Goal: Communication & Community: Connect with others

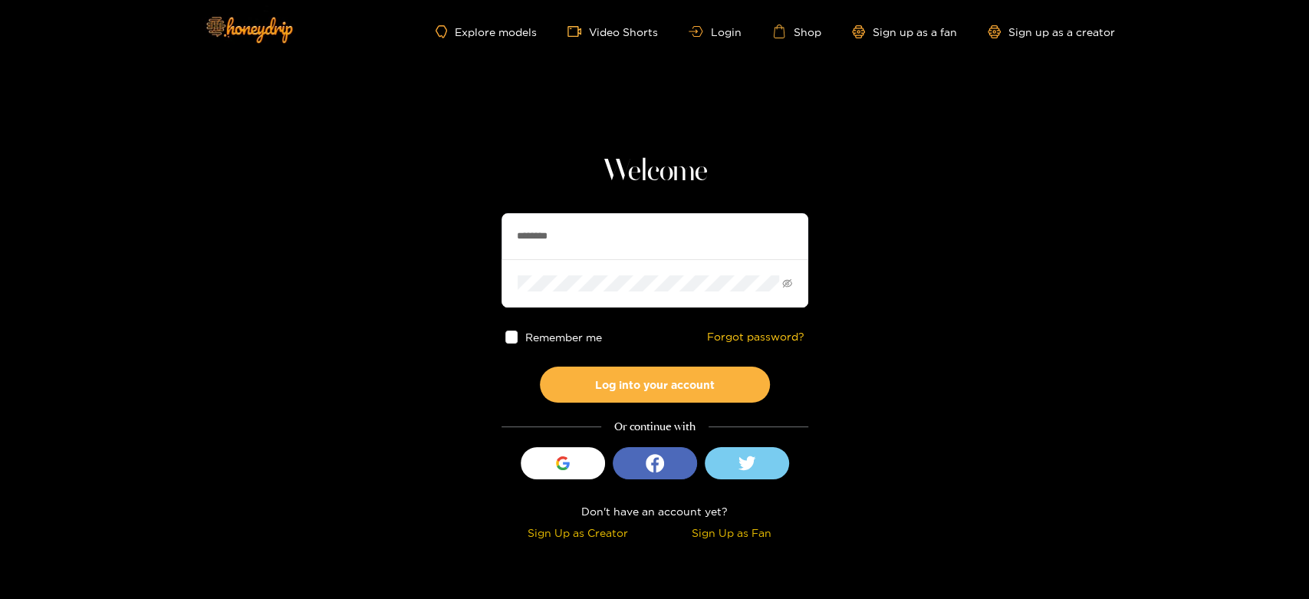
drag, startPoint x: 623, startPoint y: 246, endPoint x: 487, endPoint y: 246, distance: 135.7
click at [487, 246] on section "Welcome ******** Remember me Forgot password? Log into your account Or continue…" at bounding box center [654, 272] width 1309 height 545
paste input "********"
click at [634, 232] on input "**********" at bounding box center [655, 236] width 307 height 46
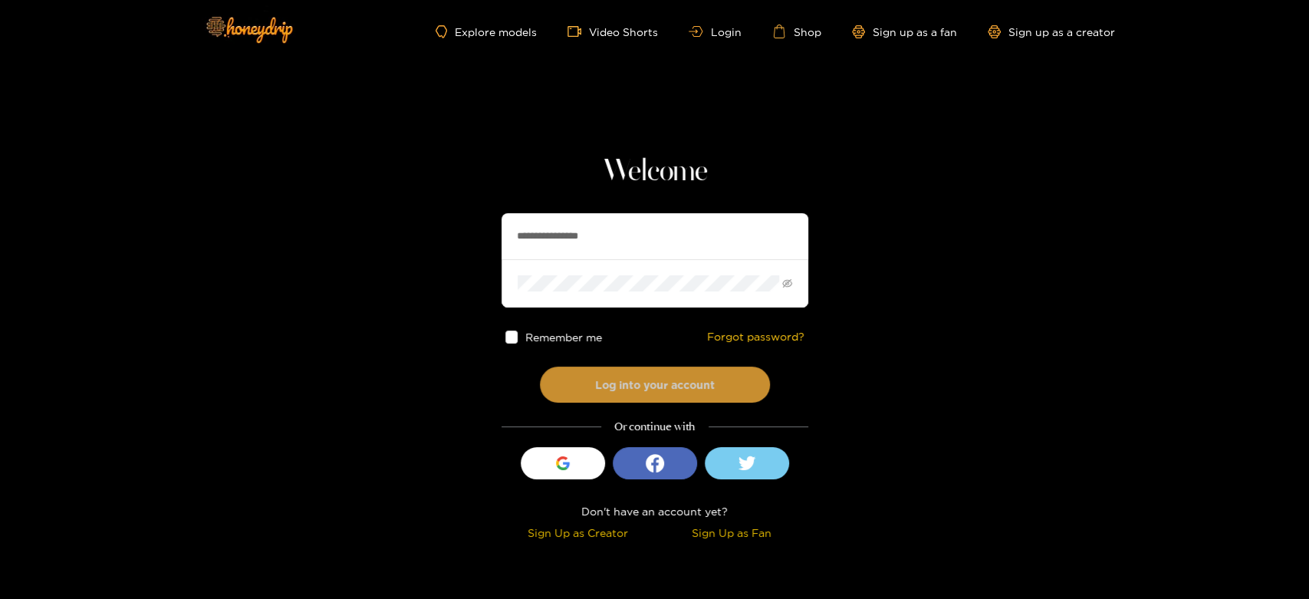
type input "**********"
click at [614, 372] on button "Log into your account" at bounding box center [655, 385] width 230 height 36
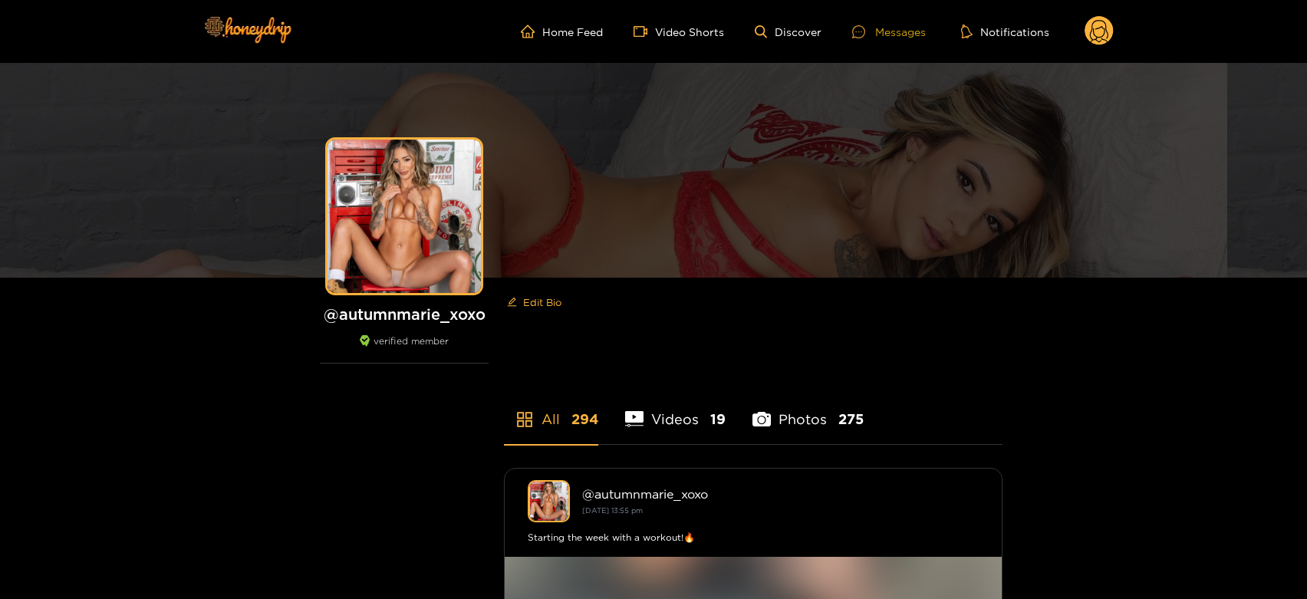
click at [897, 28] on div "Messages" at bounding box center [889, 32] width 74 height 18
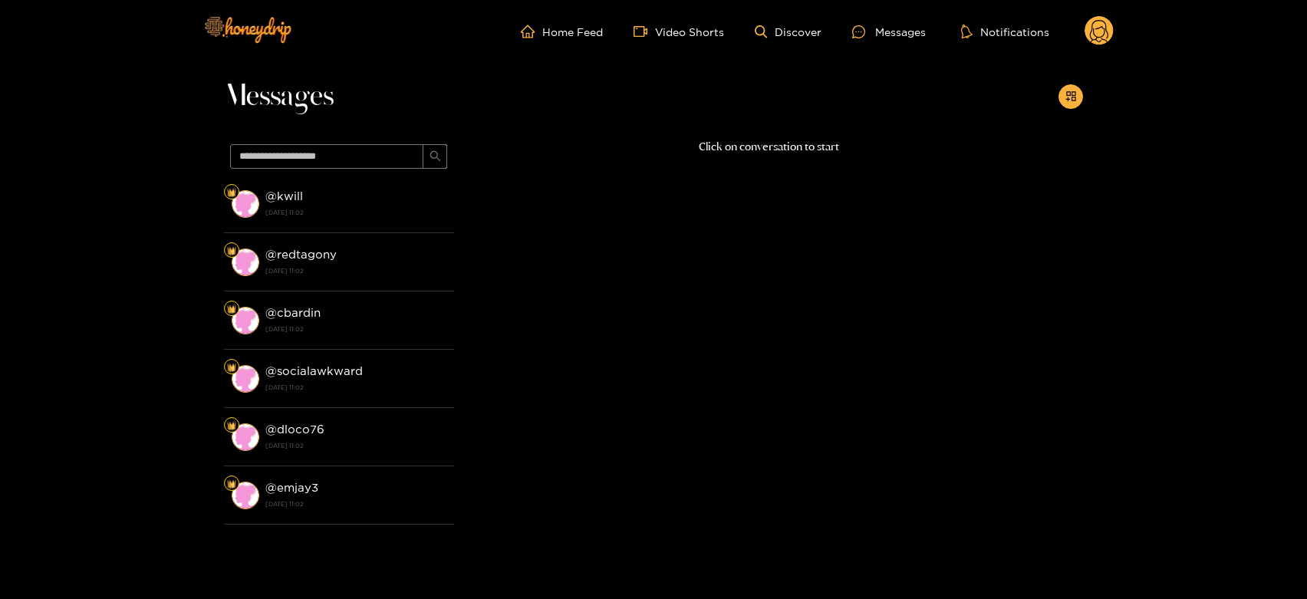
click at [308, 204] on div "@ kwill [DATE] 11:02" at bounding box center [355, 203] width 181 height 35
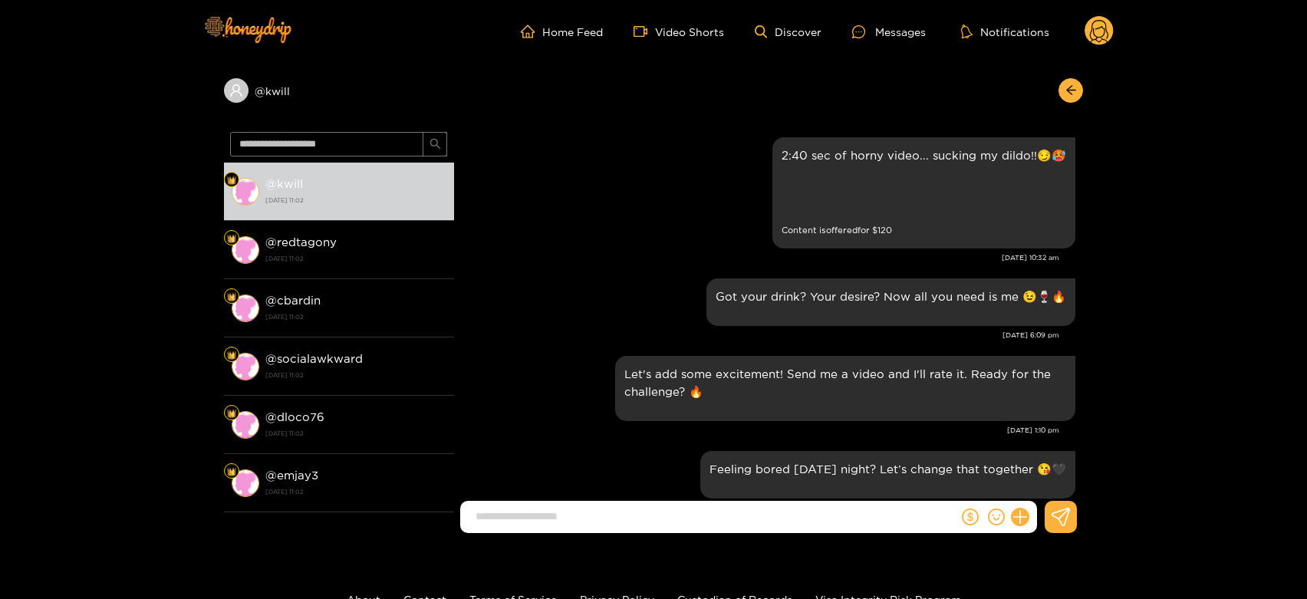
scroll to position [1877, 0]
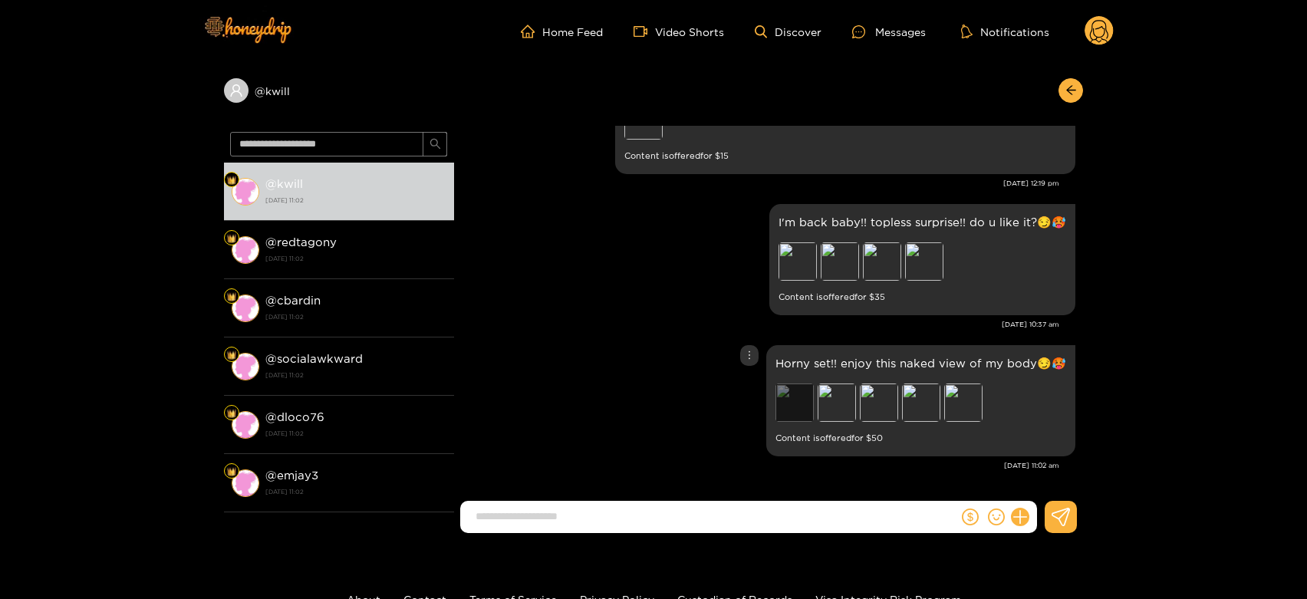
click at [797, 397] on div "Preview" at bounding box center [794, 402] width 38 height 38
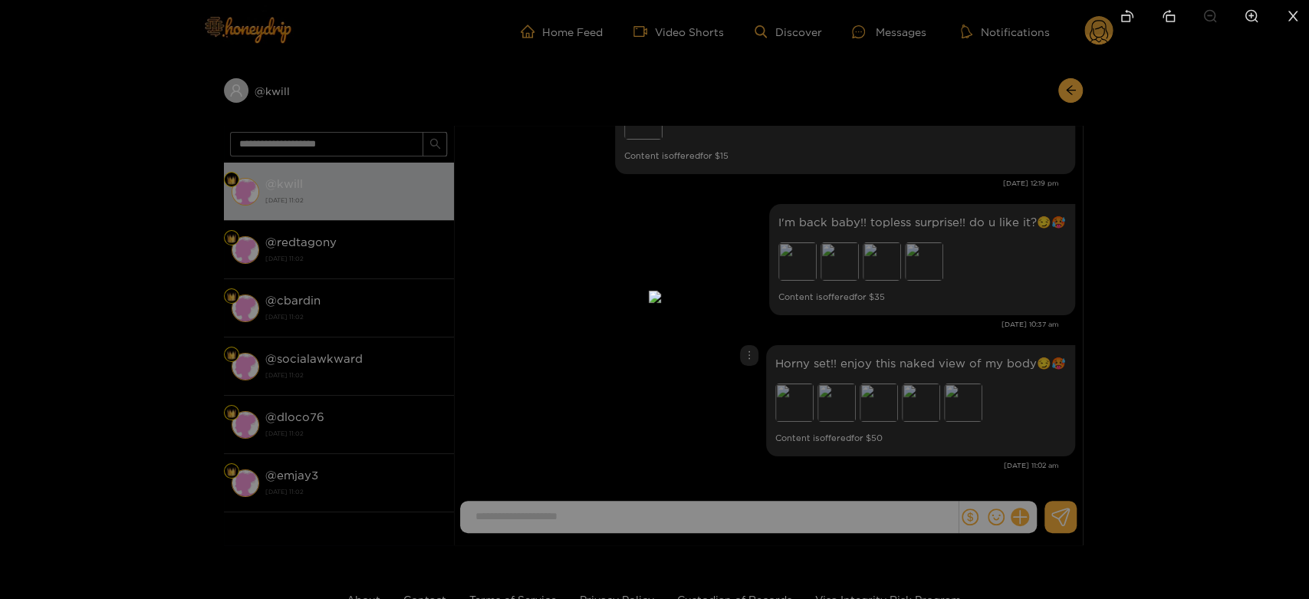
click at [949, 363] on div at bounding box center [654, 299] width 1309 height 599
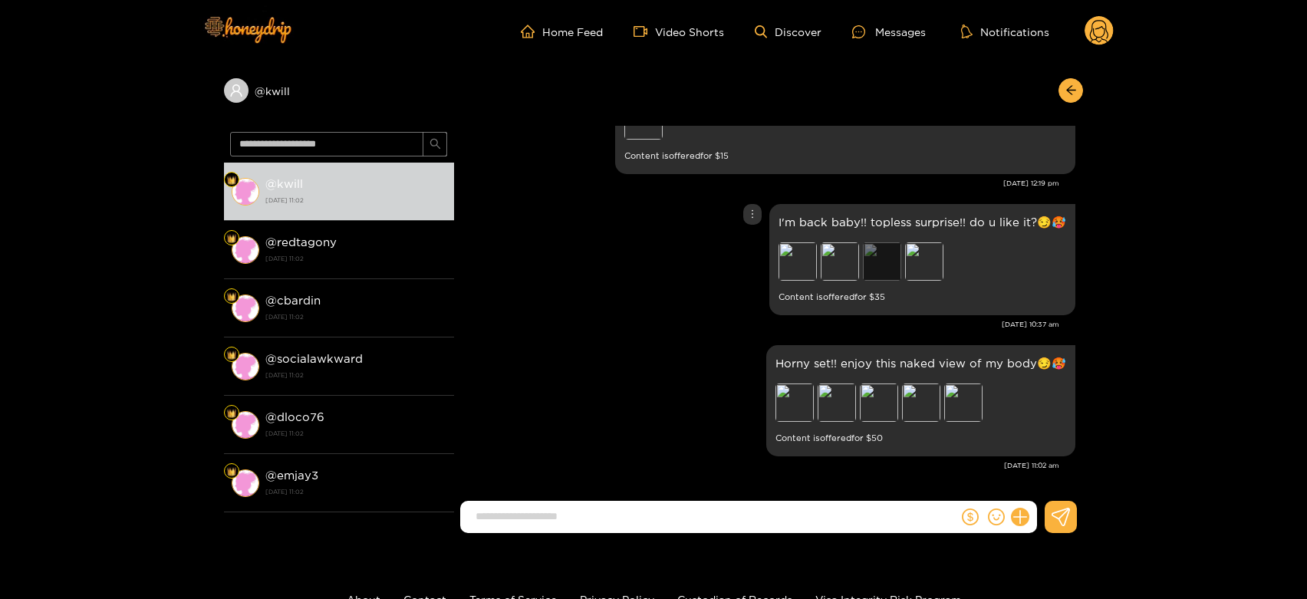
click at [871, 258] on div "Preview" at bounding box center [882, 261] width 38 height 38
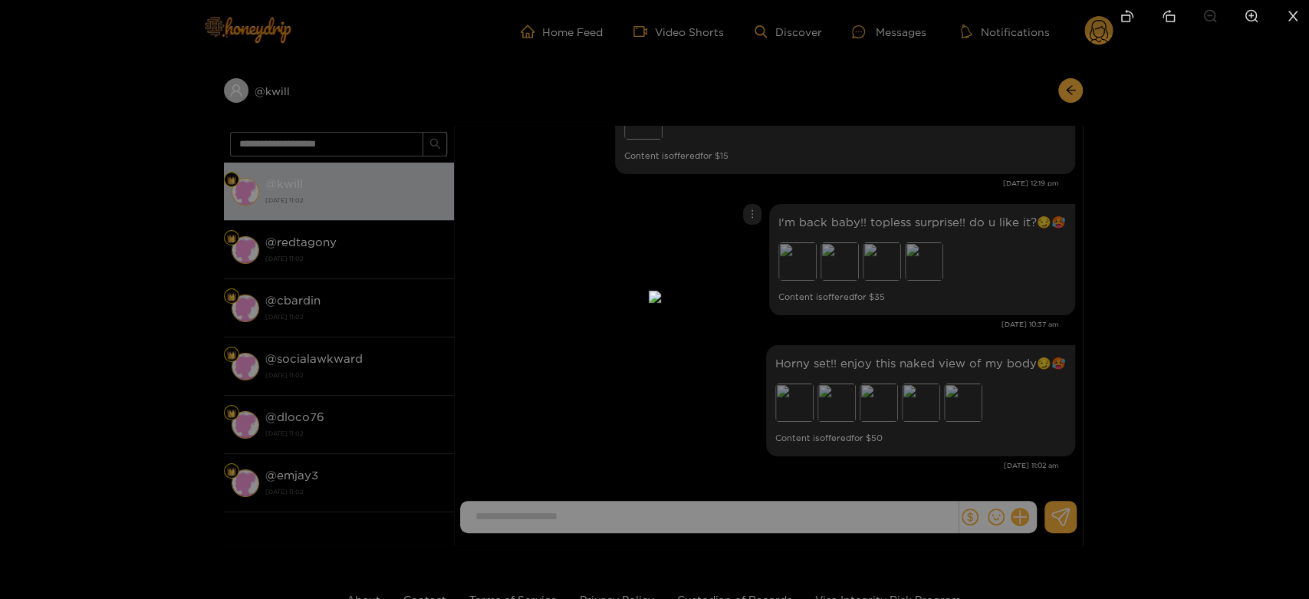
click at [992, 313] on div at bounding box center [654, 299] width 1309 height 599
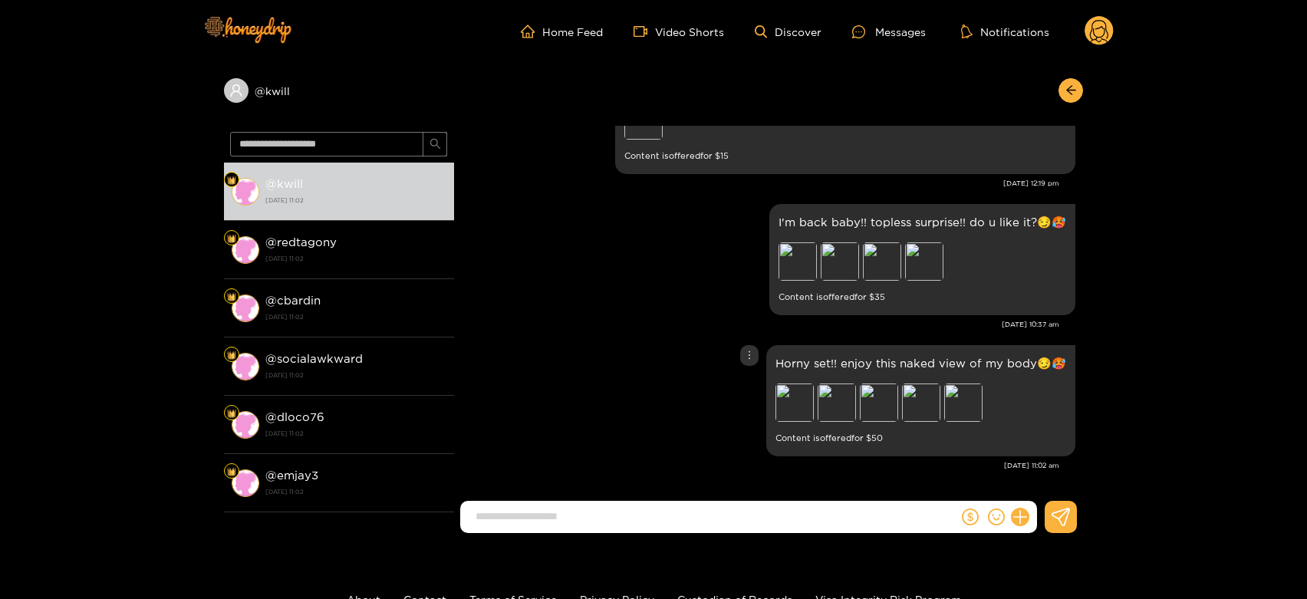
scroll to position [1706, 0]
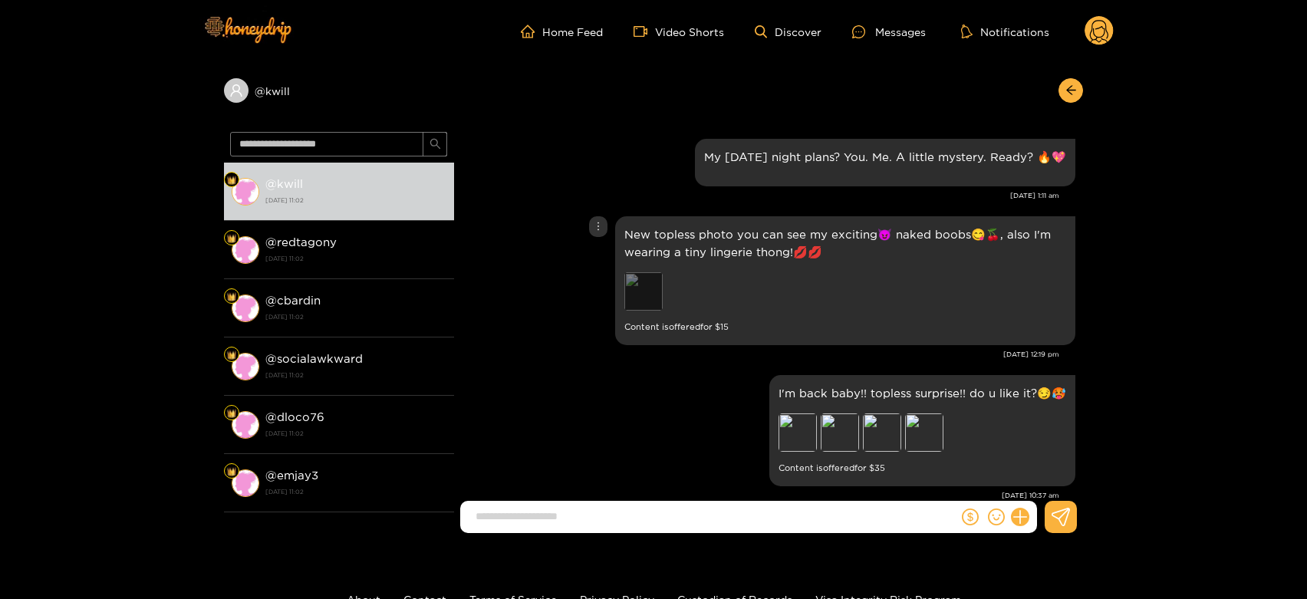
click at [654, 298] on div "Preview" at bounding box center [643, 291] width 38 height 38
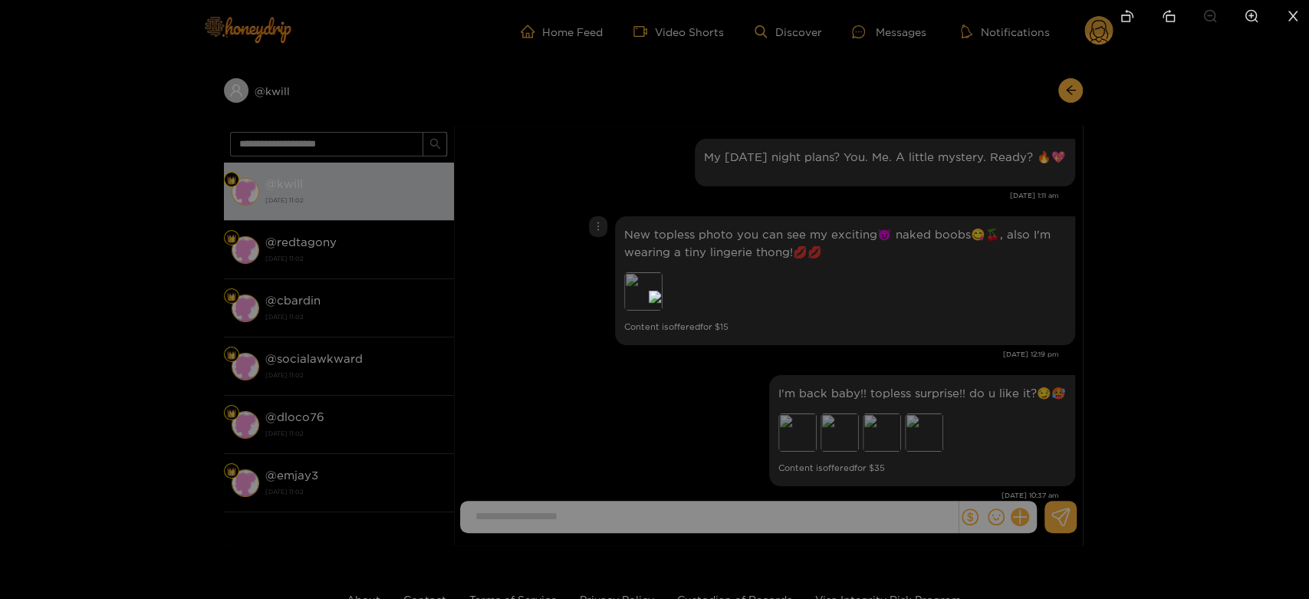
click at [949, 298] on div at bounding box center [654, 299] width 1309 height 599
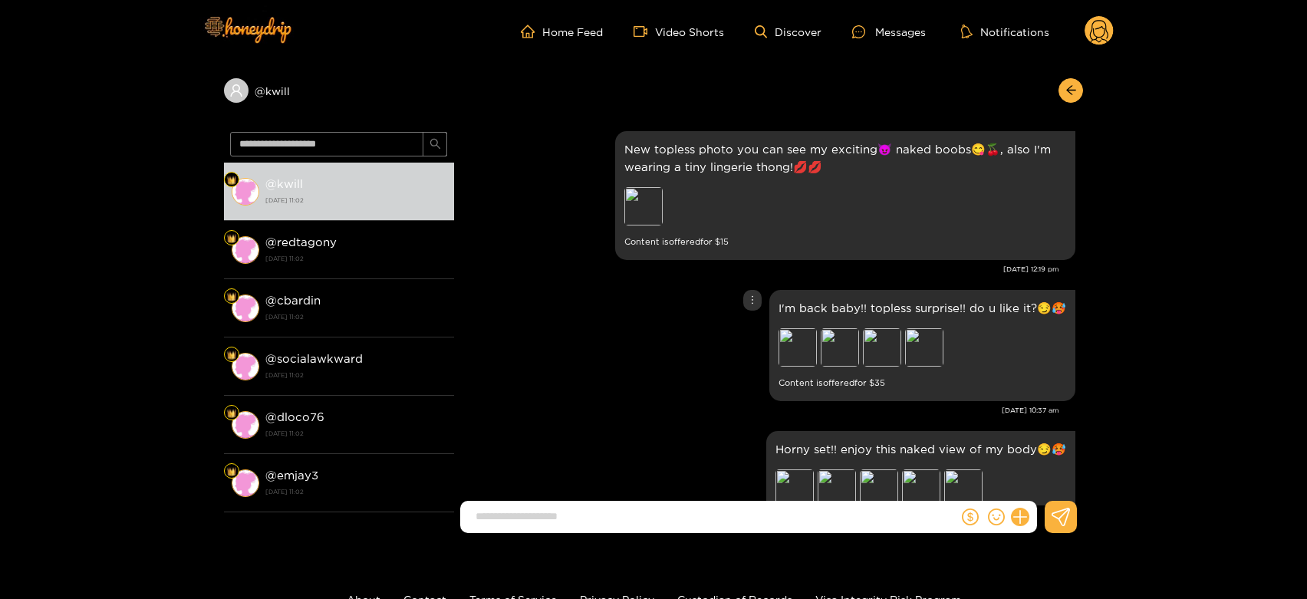
scroll to position [1877, 0]
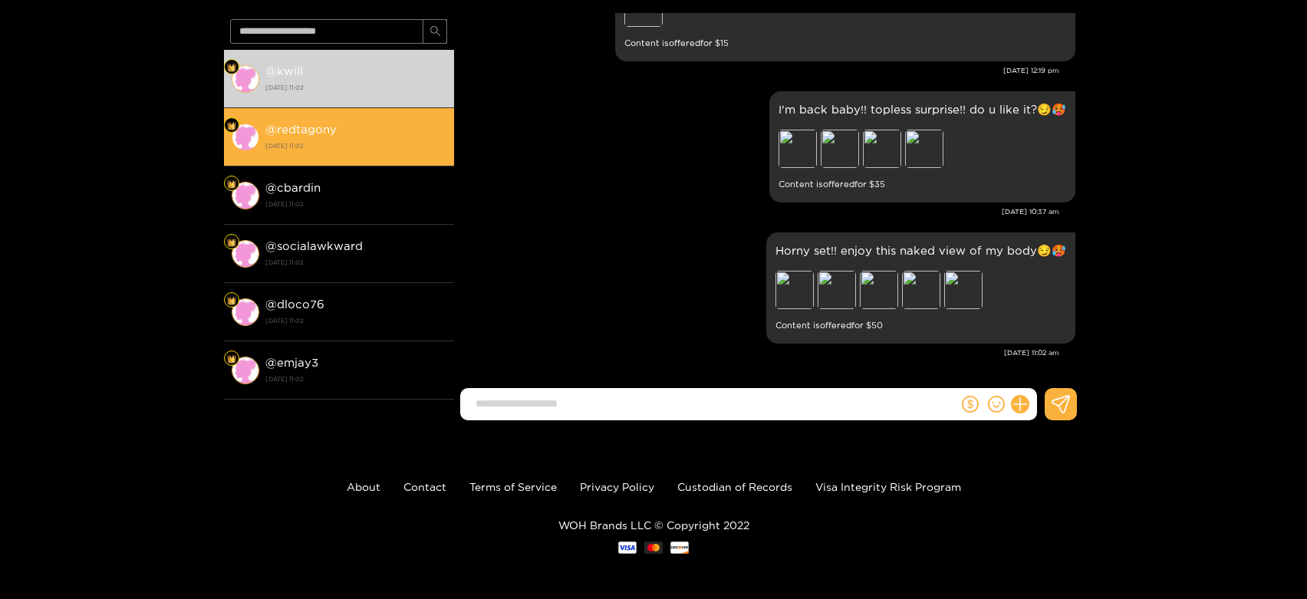
click at [367, 146] on strong "[DATE] 11:02" at bounding box center [355, 146] width 181 height 14
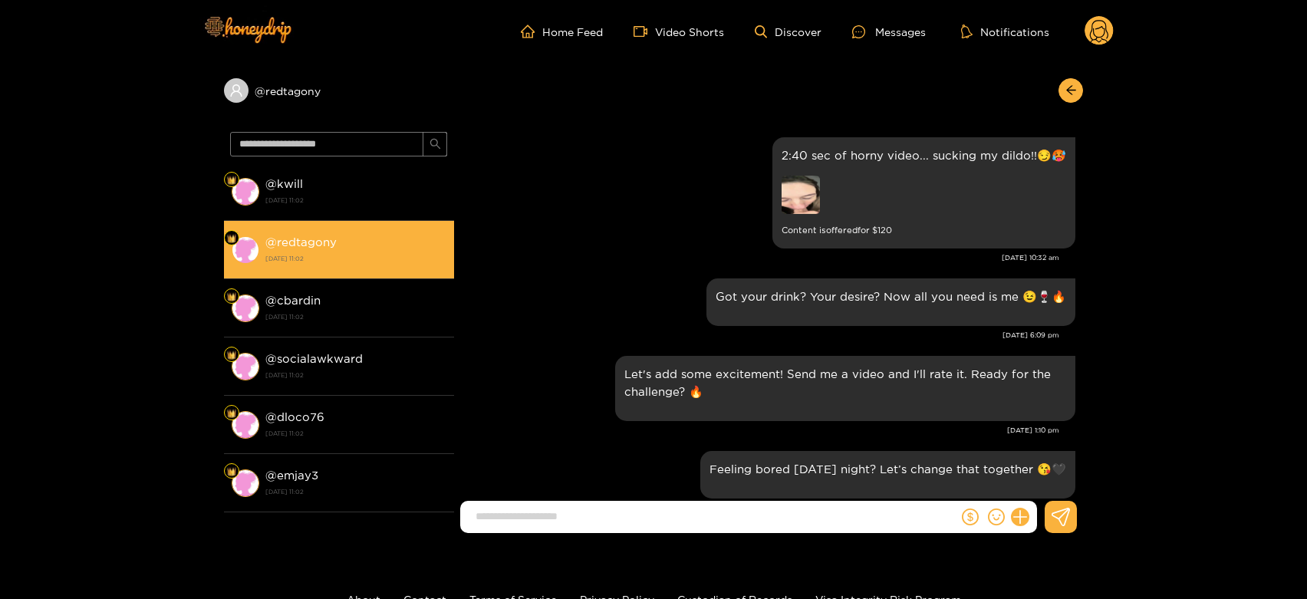
scroll to position [1877, 0]
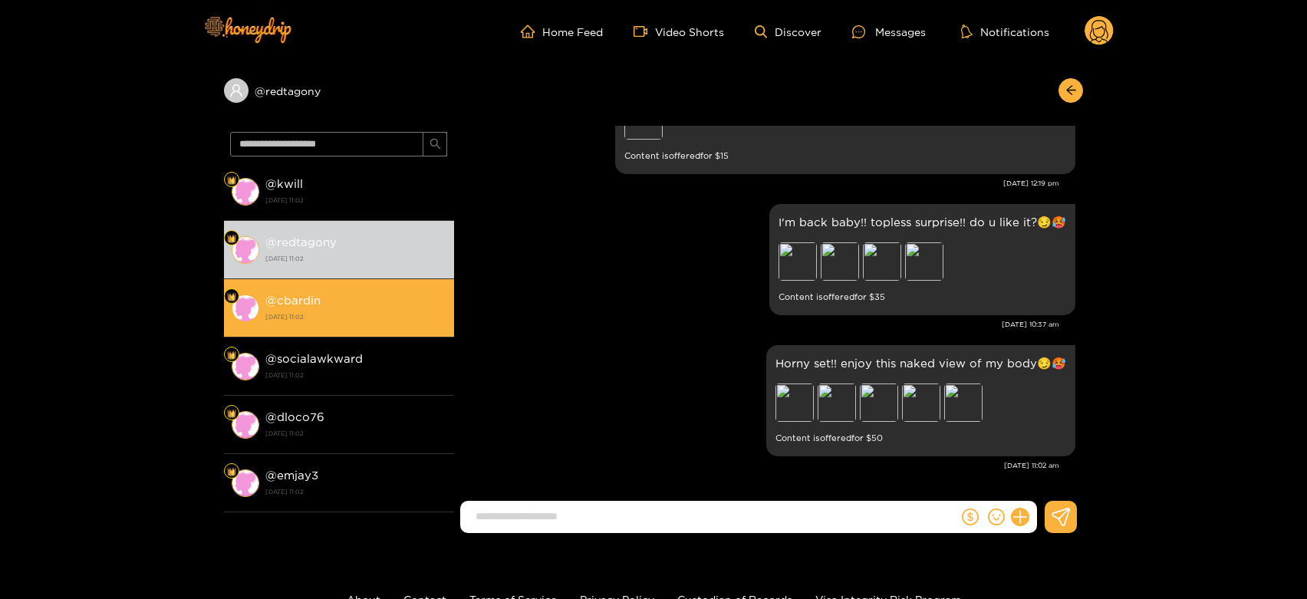
click at [377, 316] on strong "[DATE] 11:02" at bounding box center [355, 317] width 181 height 14
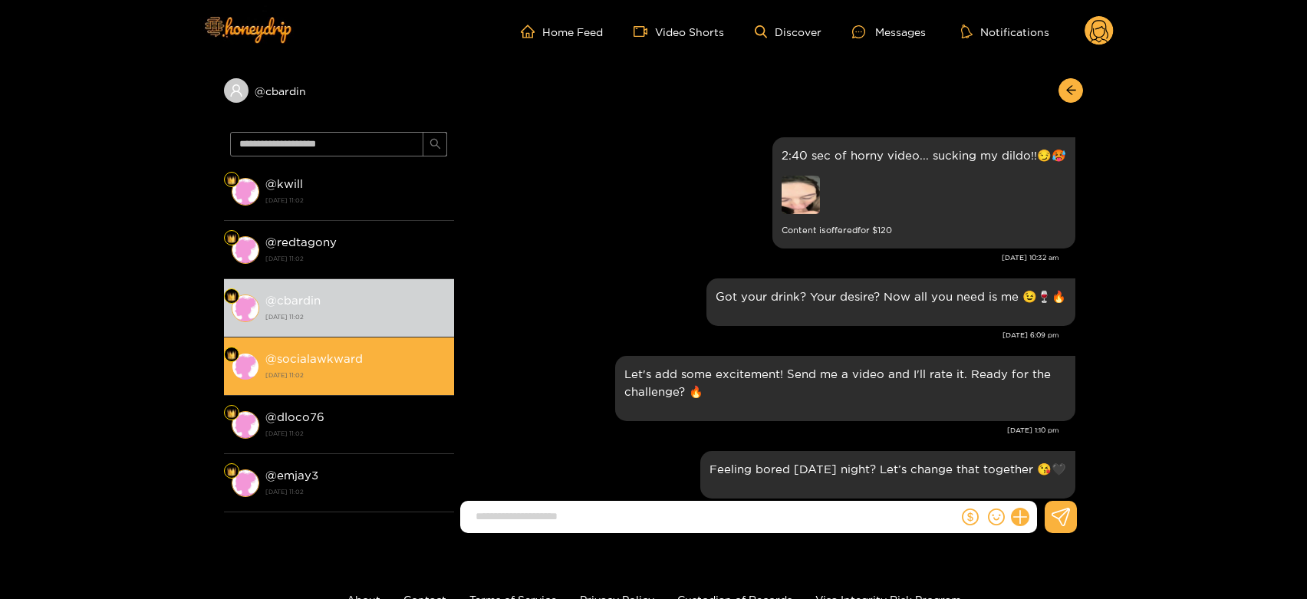
scroll to position [1877, 0]
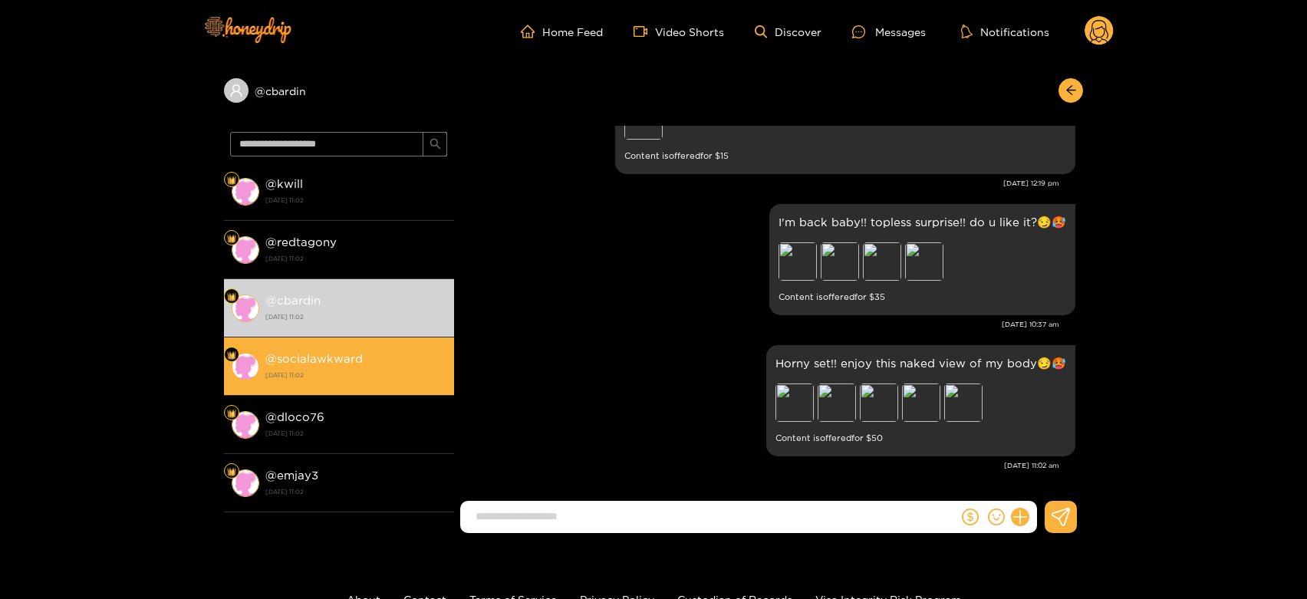
click at [372, 372] on strong "[DATE] 11:02" at bounding box center [355, 375] width 181 height 14
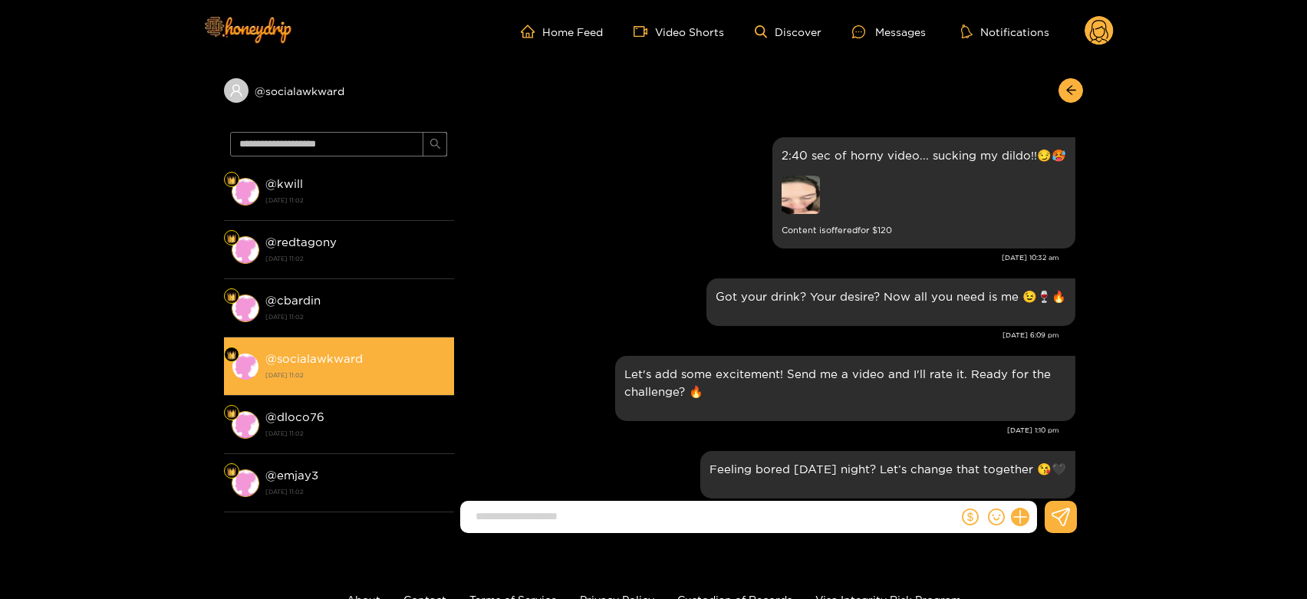
scroll to position [1877, 0]
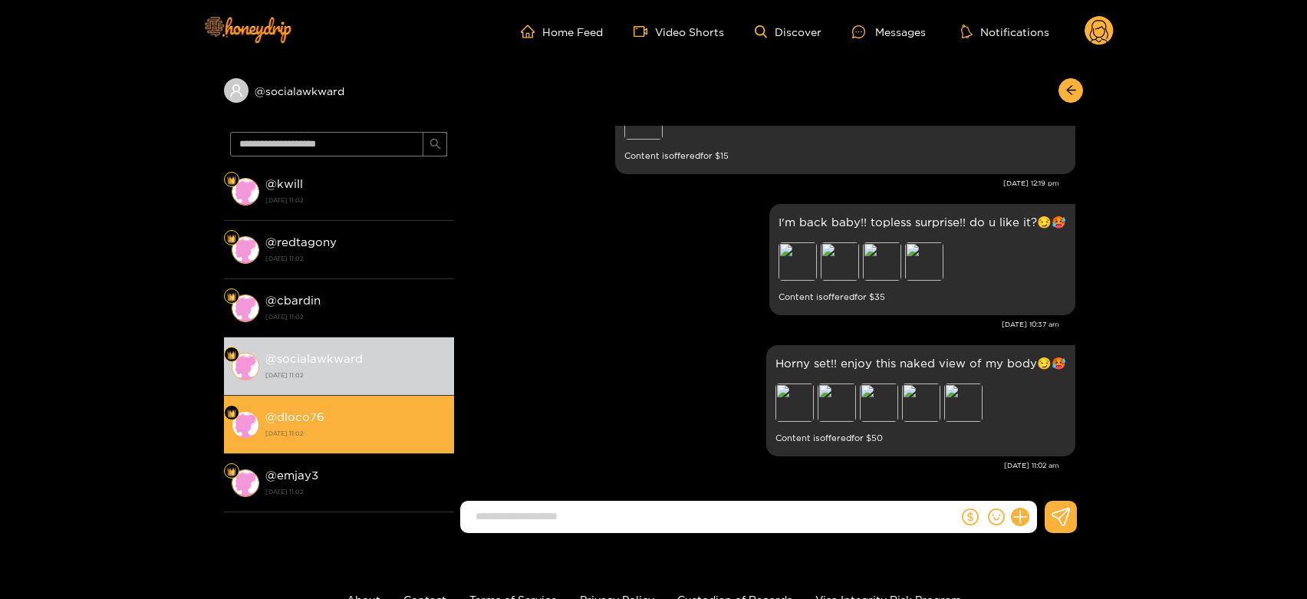
click at [314, 410] on strong "@ dloco76" at bounding box center [294, 416] width 59 height 13
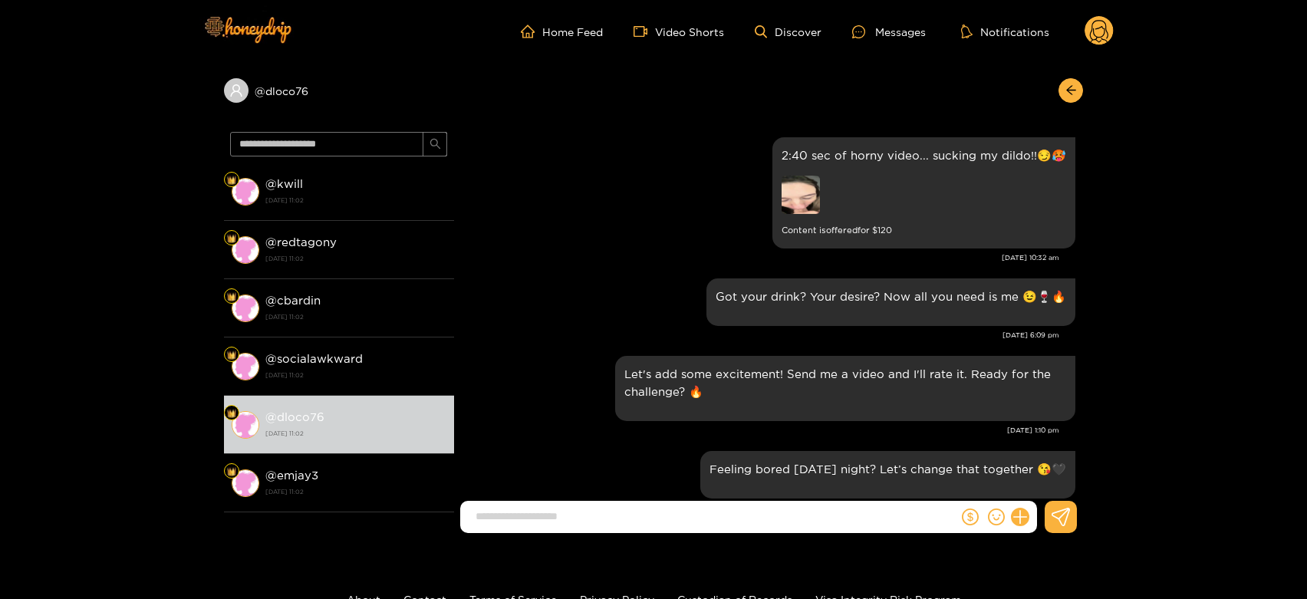
scroll to position [1877, 0]
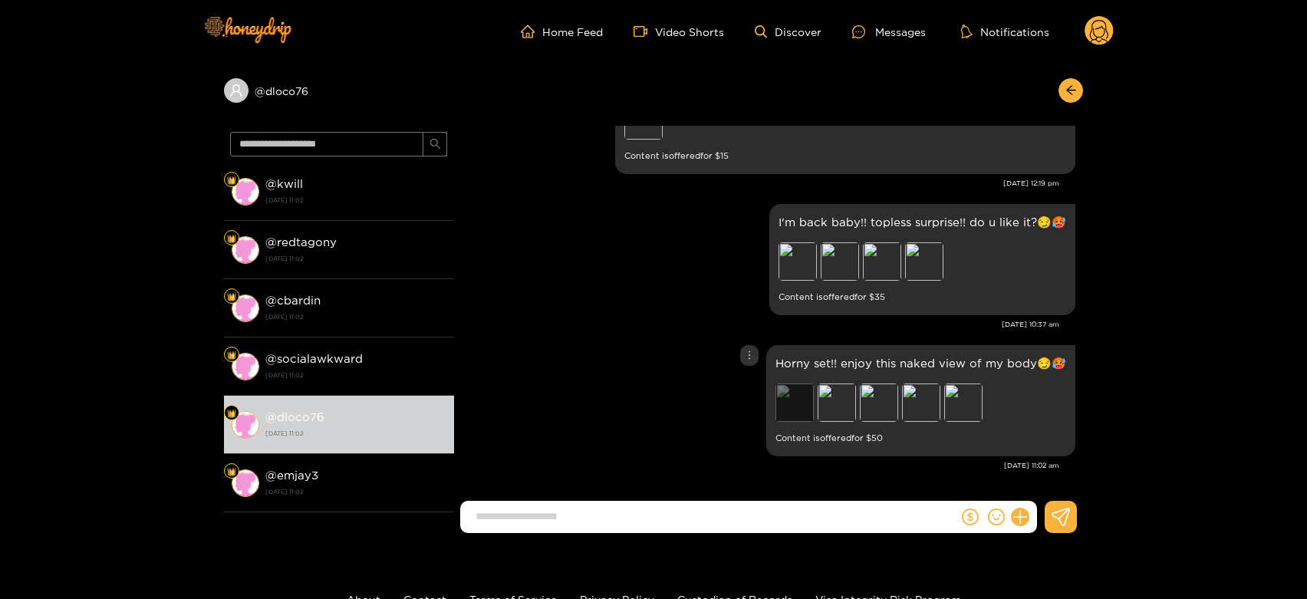
click at [804, 400] on div "Preview" at bounding box center [794, 402] width 38 height 38
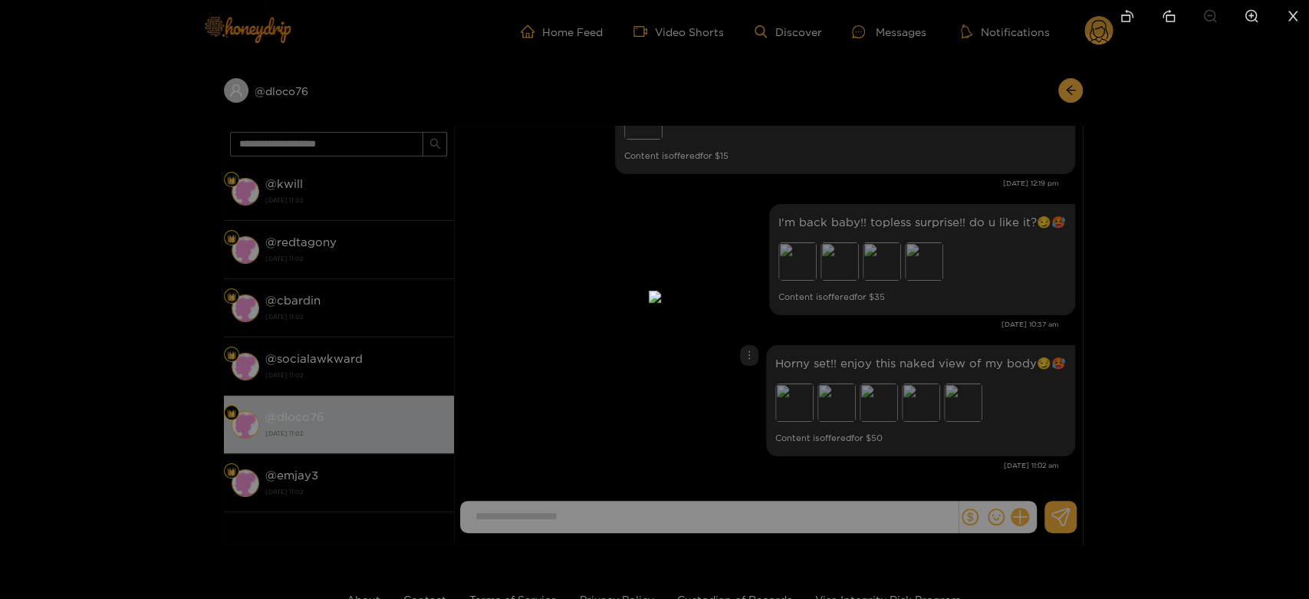
click at [926, 401] on div at bounding box center [654, 299] width 1309 height 599
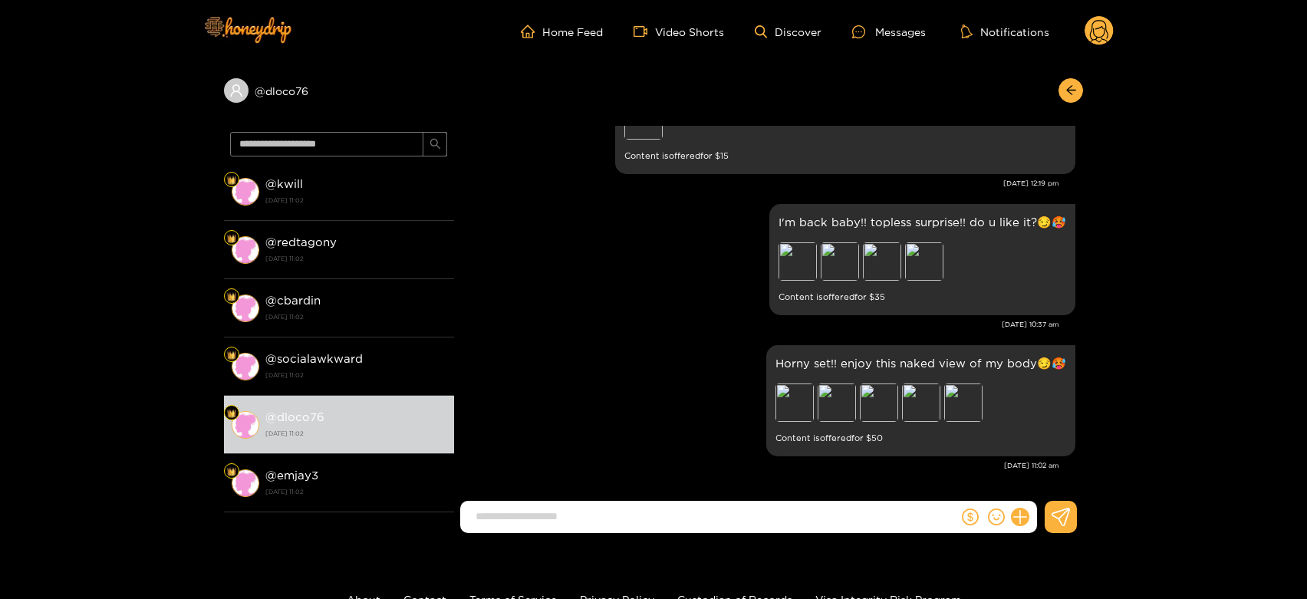
click at [1097, 23] on circle at bounding box center [1098, 30] width 29 height 29
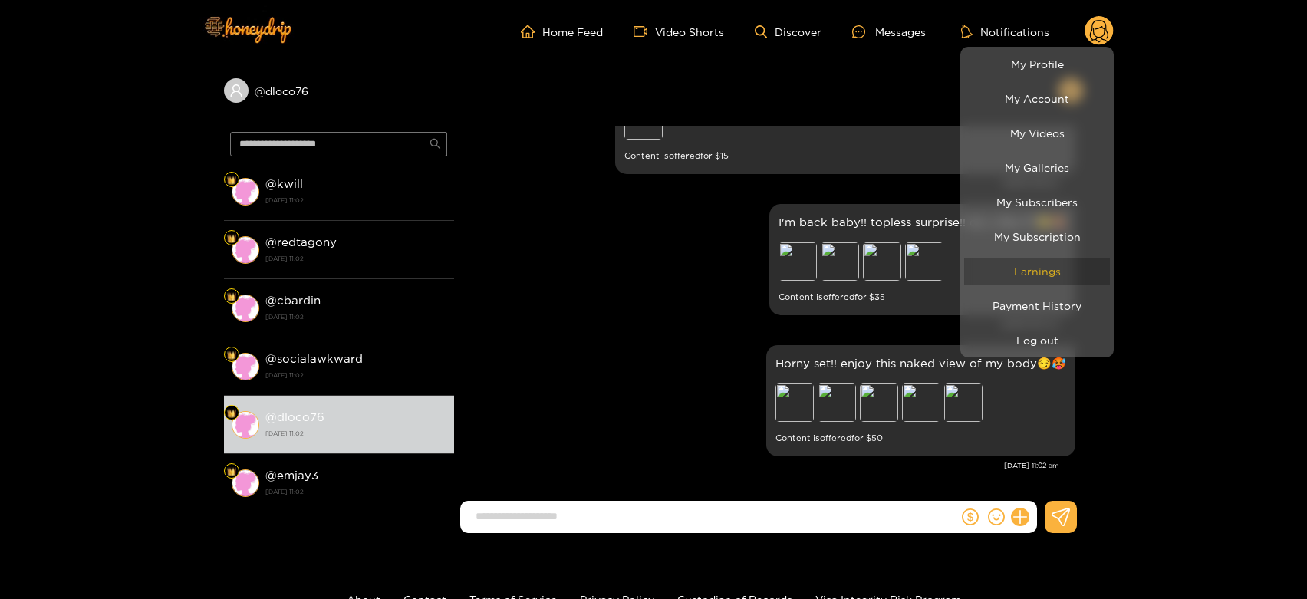
click at [1037, 267] on link "Earnings" at bounding box center [1037, 271] width 146 height 27
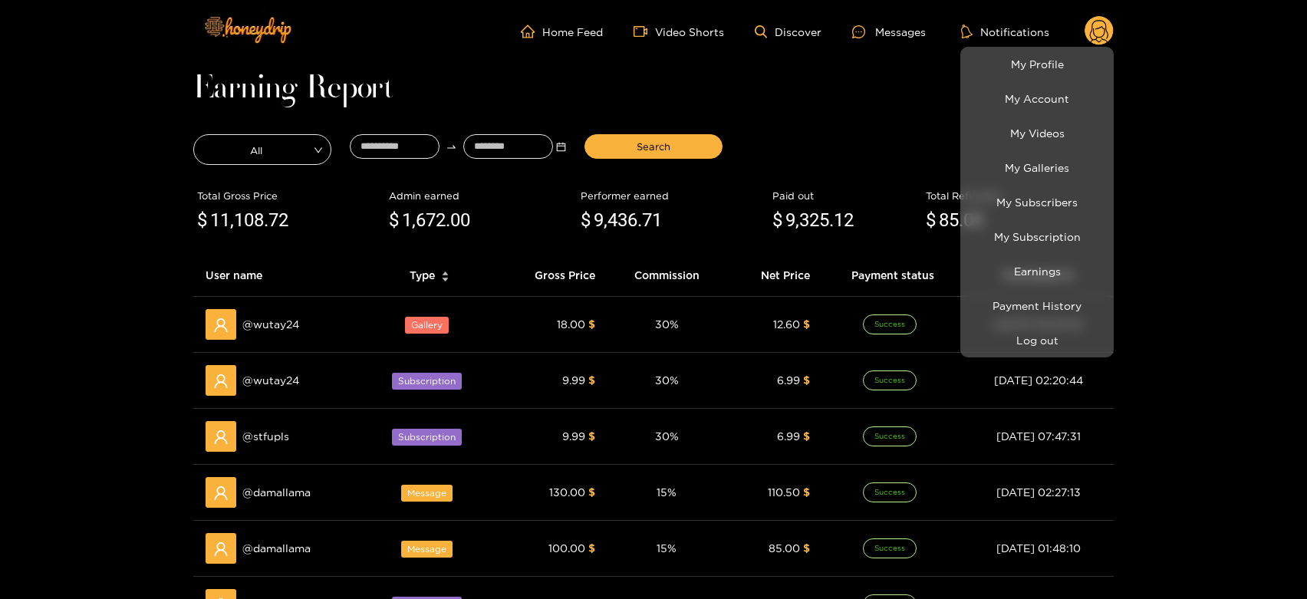
click at [278, 328] on div at bounding box center [653, 299] width 1307 height 599
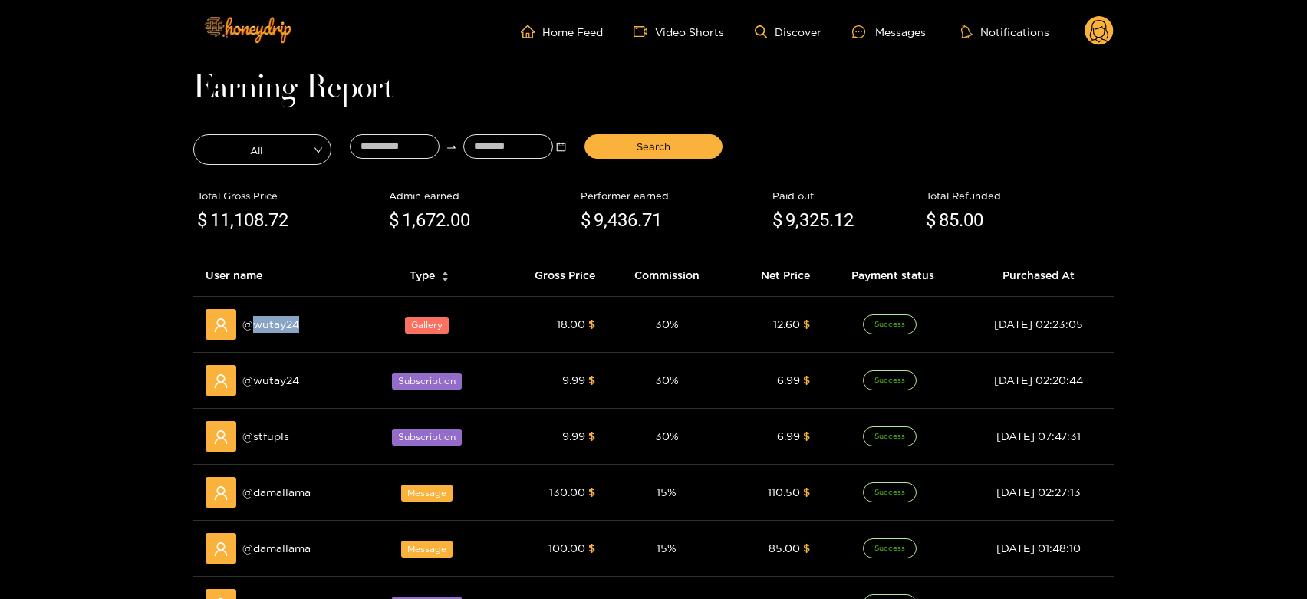
click at [278, 328] on span "@ wutay24" at bounding box center [270, 324] width 57 height 17
copy span "wutay24"
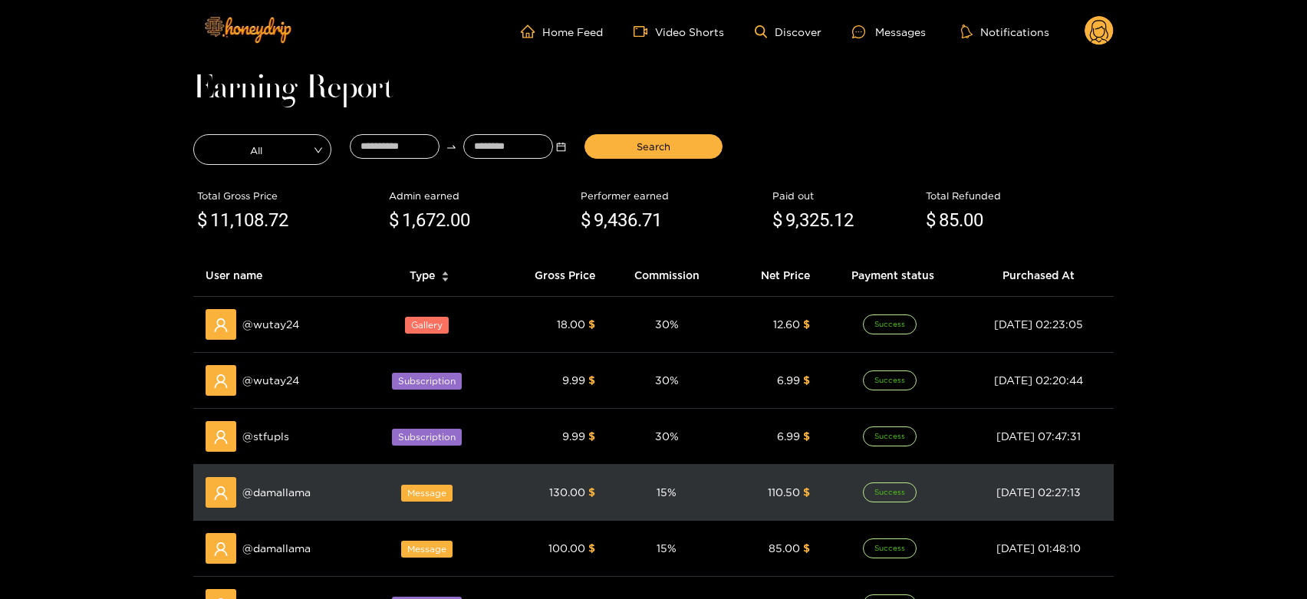
click at [265, 504] on div "@ damallama" at bounding box center [279, 492] width 146 height 31
copy span "damallama"
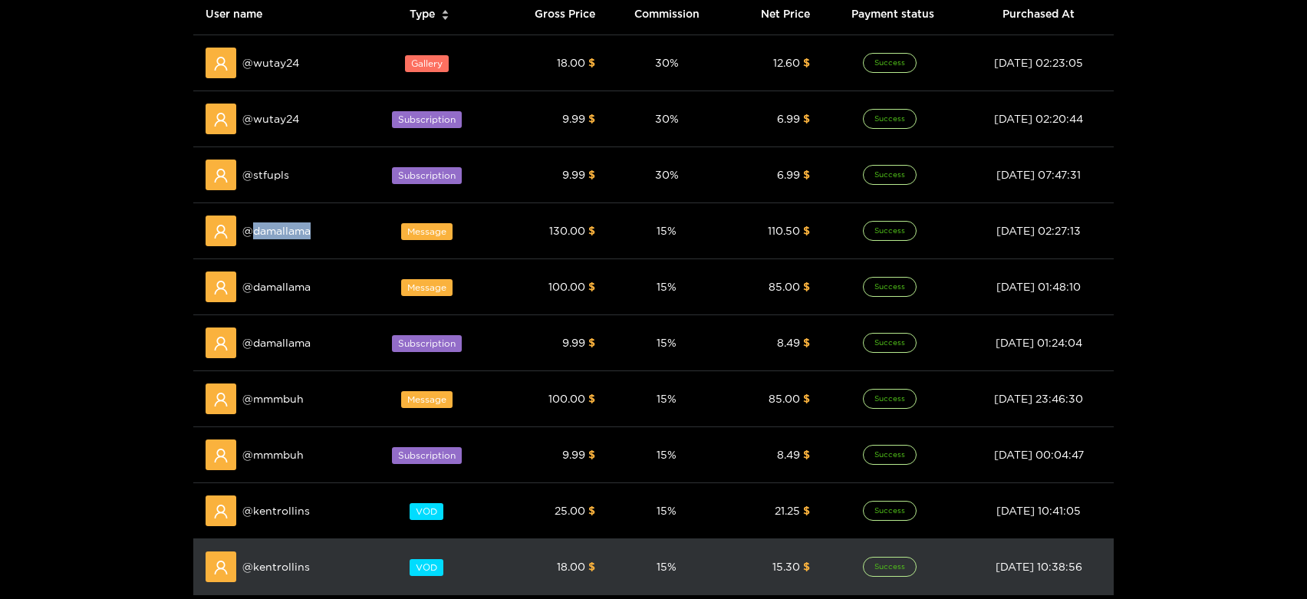
scroll to position [170, 0]
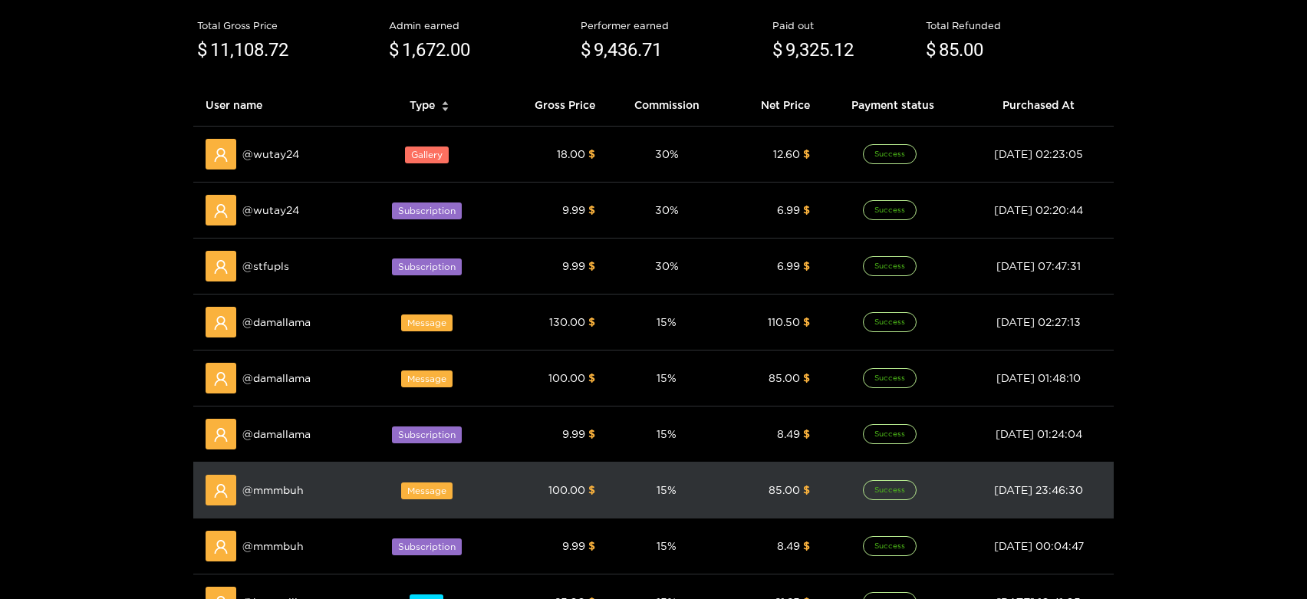
click at [274, 482] on span "@ mmmbuh" at bounding box center [272, 490] width 61 height 17
copy span "mmmbuh"
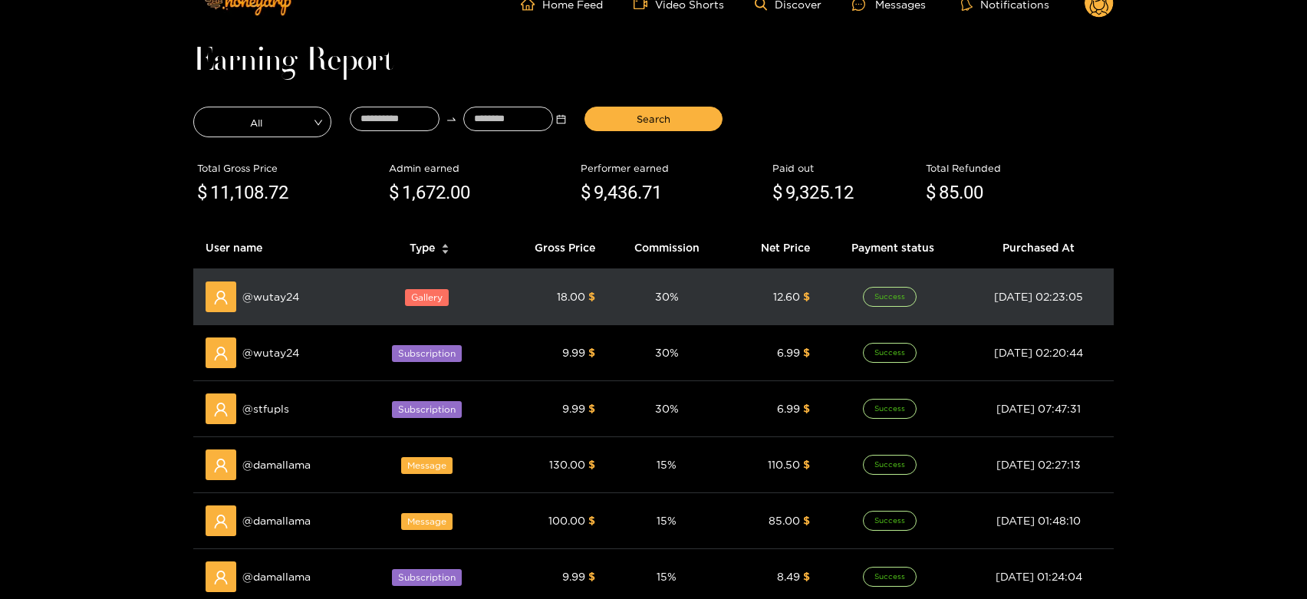
scroll to position [0, 0]
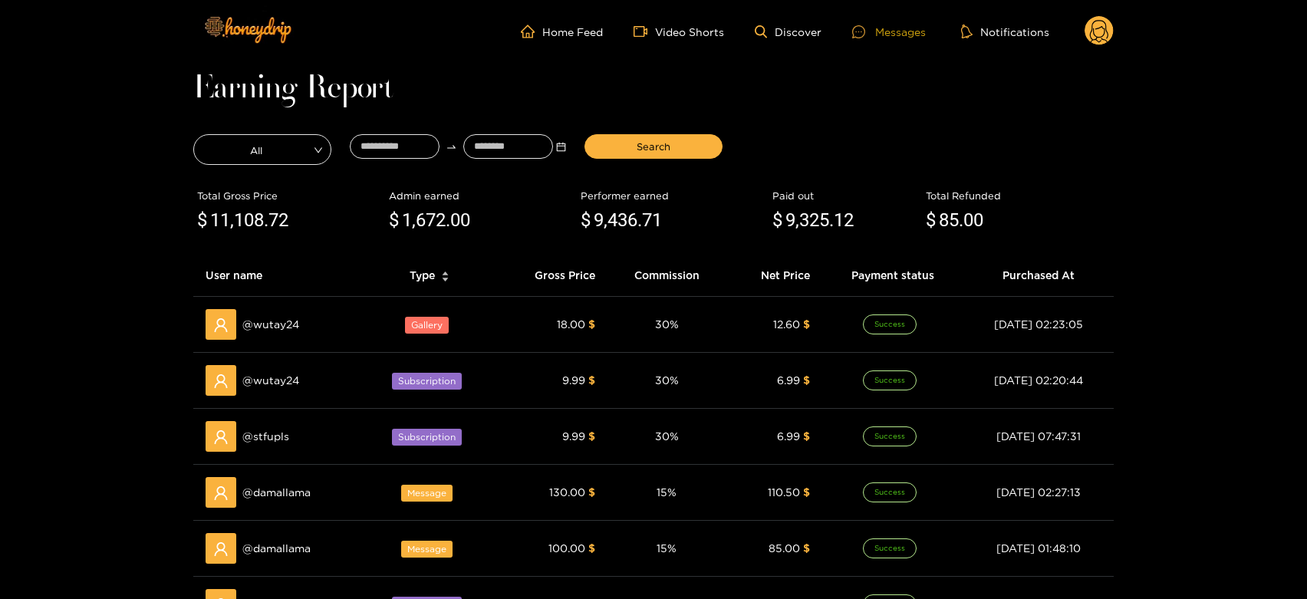
click at [884, 29] on div "Messages" at bounding box center [889, 32] width 74 height 18
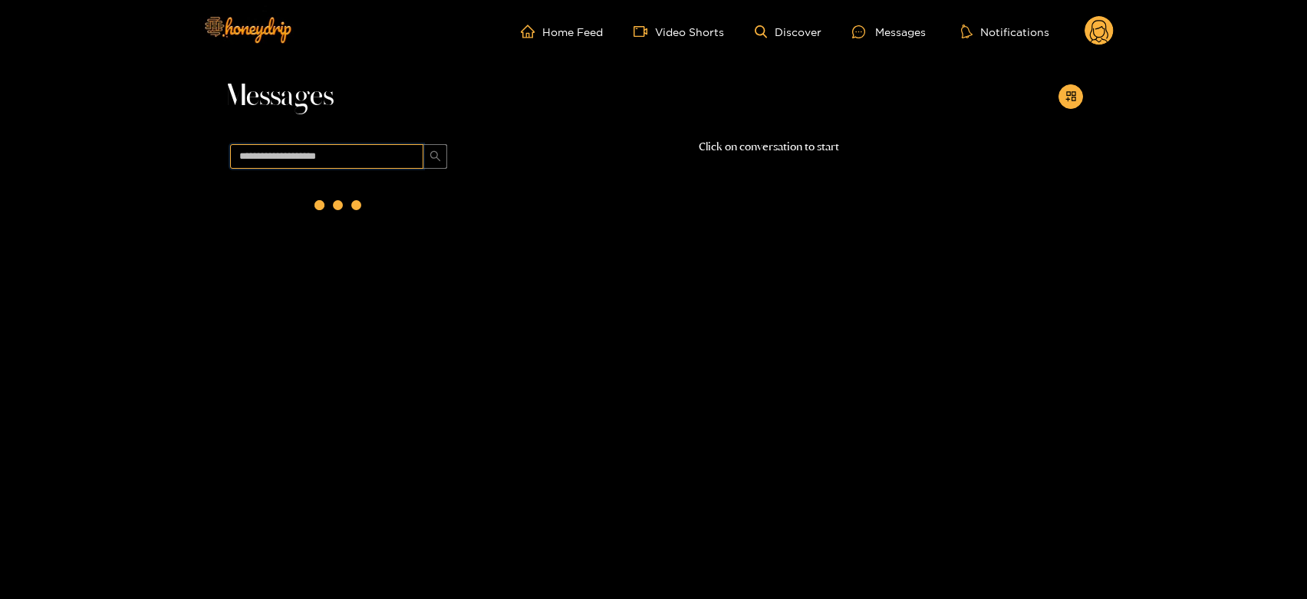
click at [395, 152] on input "text" at bounding box center [326, 156] width 193 height 25
paste input "******"
click at [365, 202] on div at bounding box center [338, 205] width 61 height 61
click at [365, 202] on div "@ mmmbuh [DATE] 11:02" at bounding box center [355, 203] width 181 height 35
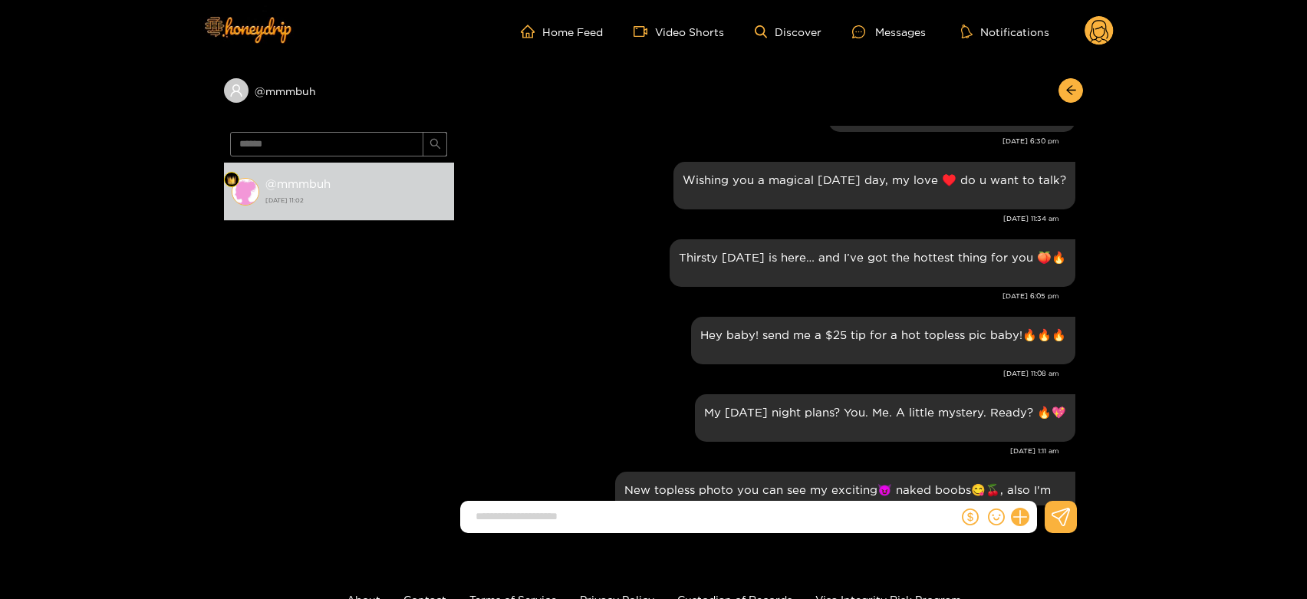
scroll to position [1453, 0]
click at [363, 152] on input "******" at bounding box center [326, 144] width 193 height 25
paste input "***"
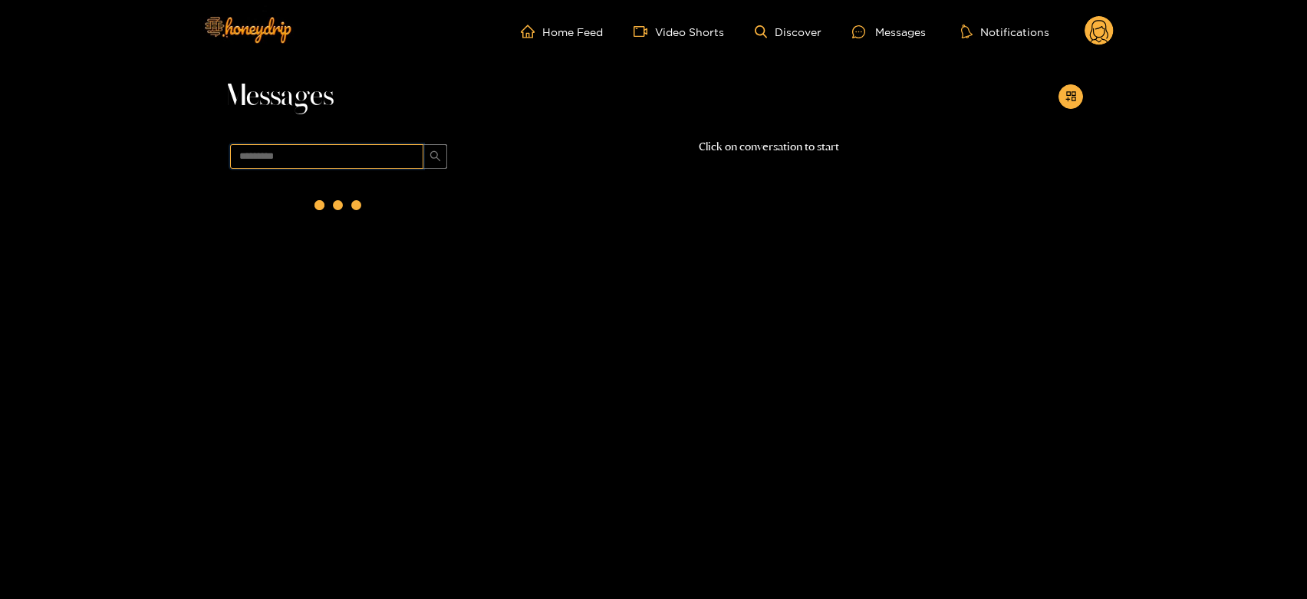
scroll to position [0, 0]
click at [337, 240] on div "@ damallama [DATE] 11:02" at bounding box center [339, 350] width 230 height 350
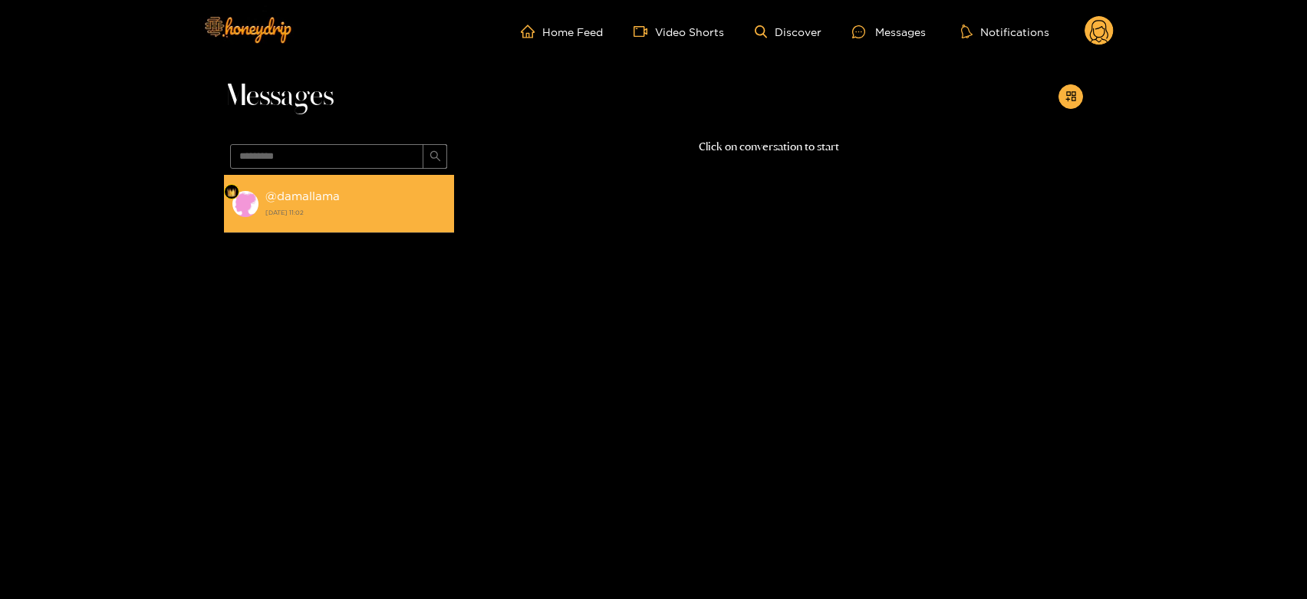
click at [337, 217] on strong "[DATE] 11:02" at bounding box center [355, 213] width 181 height 14
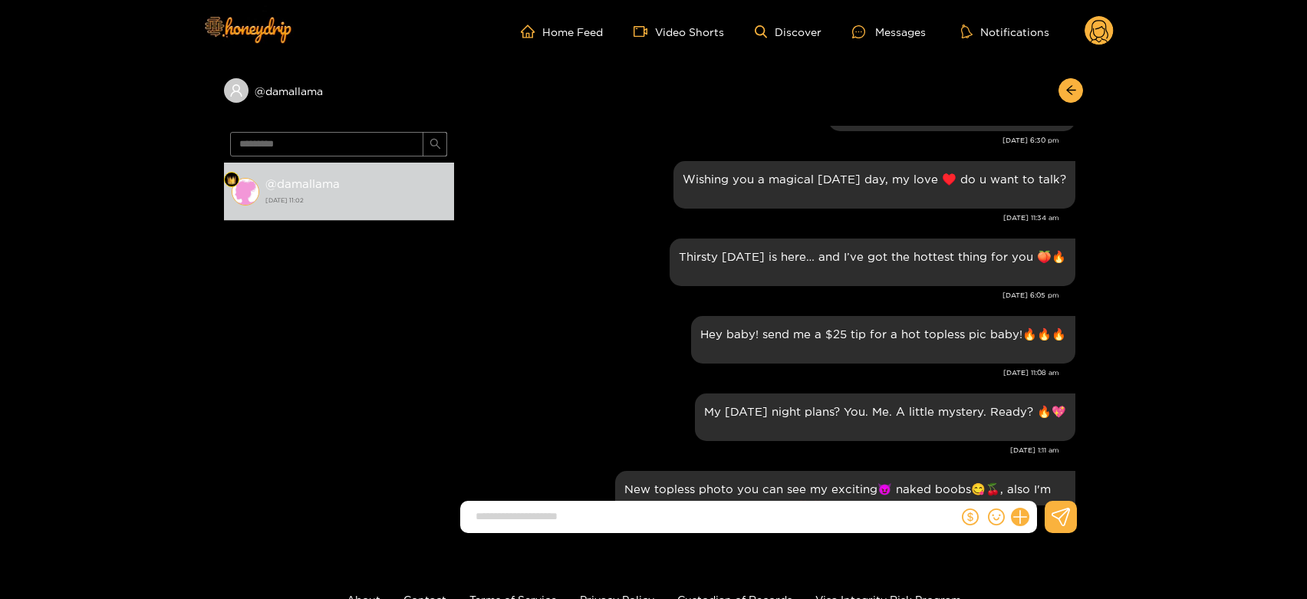
scroll to position [1451, 0]
click at [347, 140] on input "*********" at bounding box center [326, 144] width 193 height 25
paste input "text"
type input "*******"
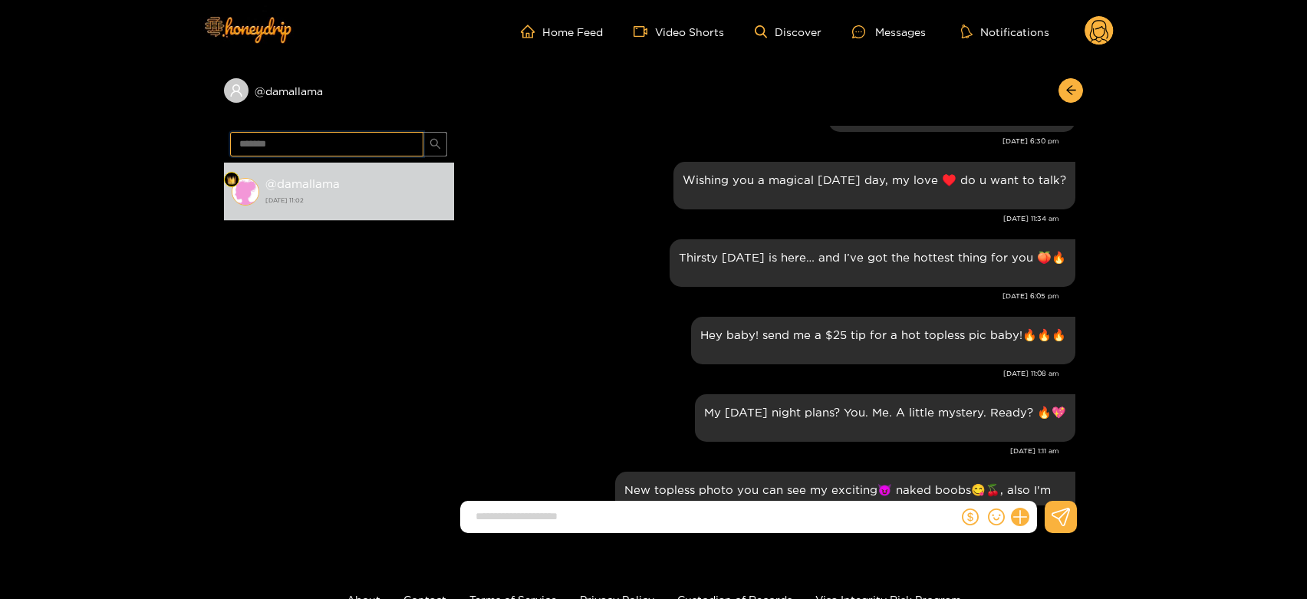
scroll to position [0, 0]
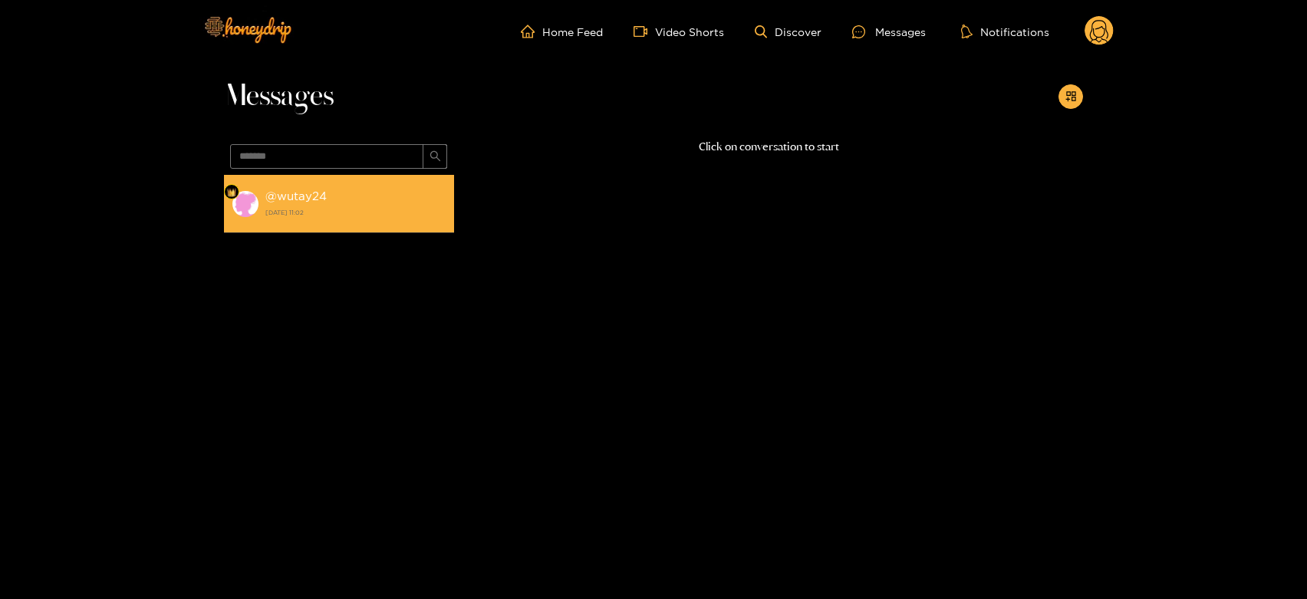
click at [296, 230] on li "@ wutay24 [DATE] 11:02" at bounding box center [339, 204] width 230 height 58
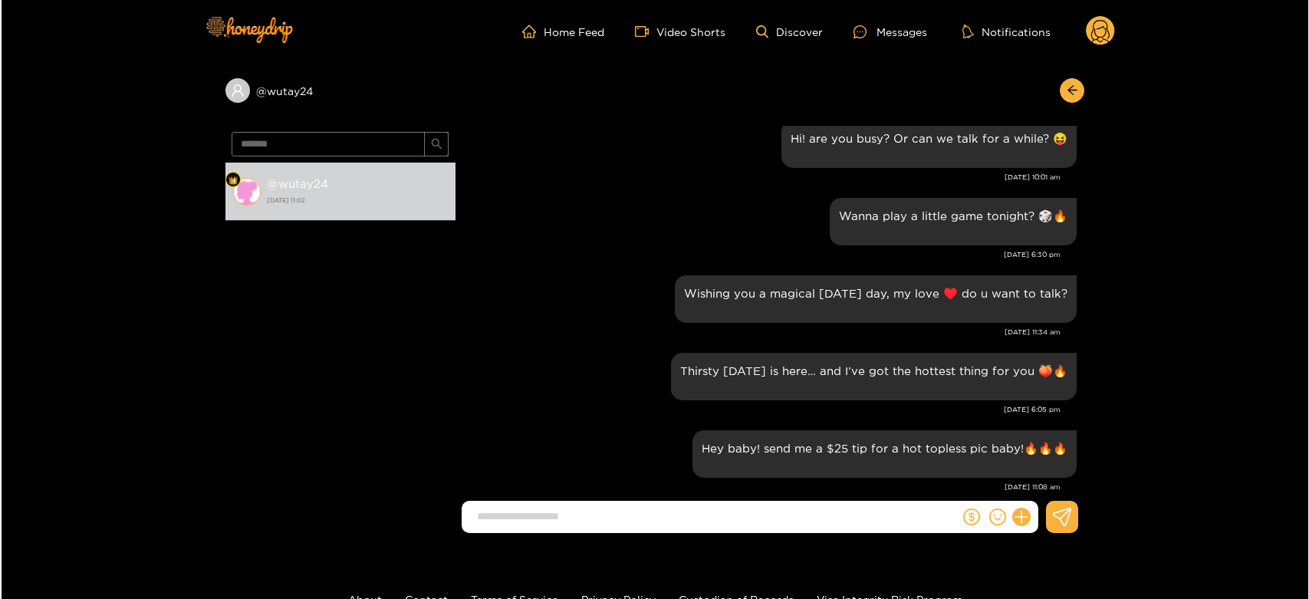
scroll to position [1196, 0]
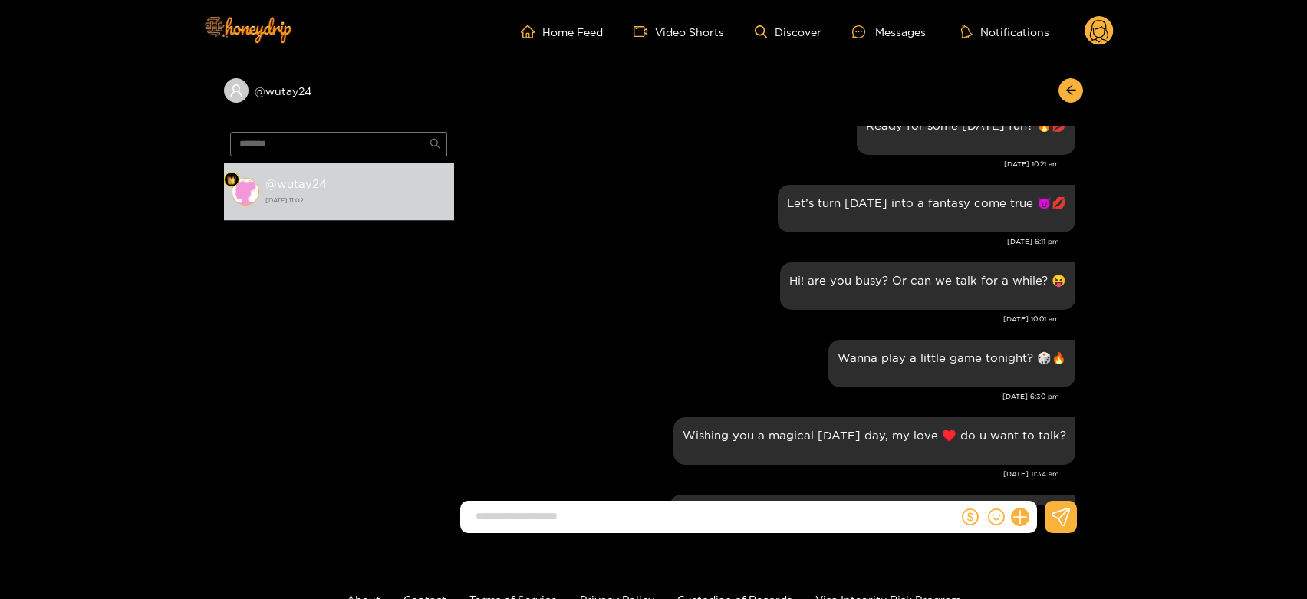
click at [1091, 38] on g at bounding box center [1098, 31] width 29 height 31
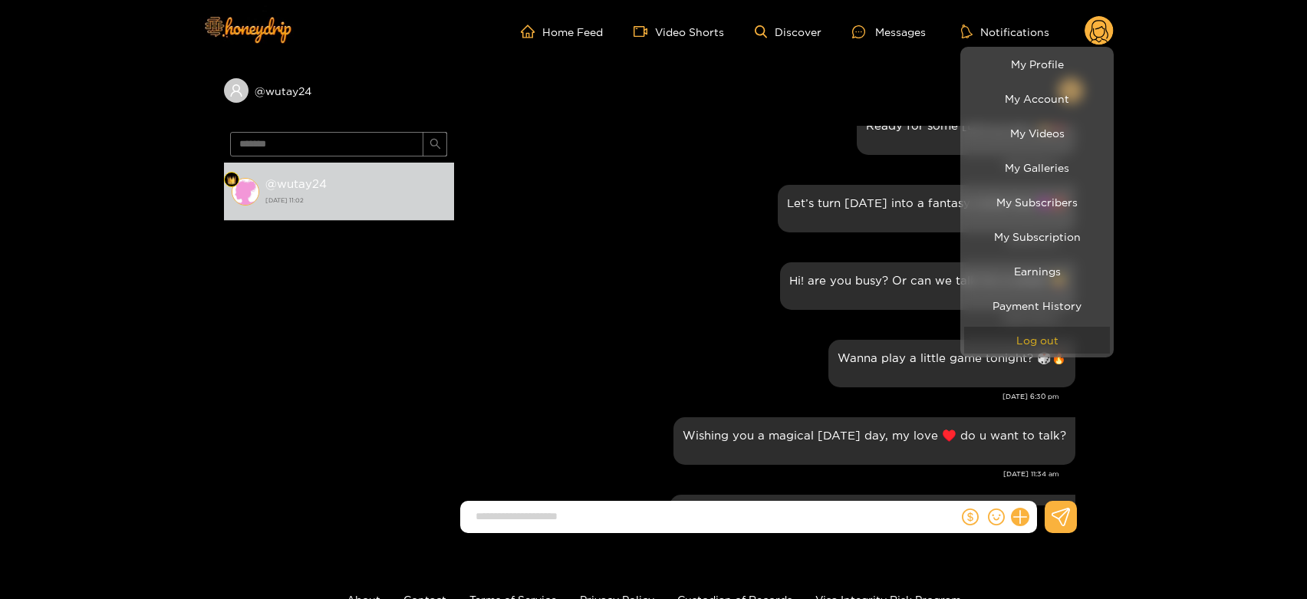
click at [1042, 347] on button "Log out" at bounding box center [1037, 340] width 146 height 27
